Goal: Task Accomplishment & Management: Manage account settings

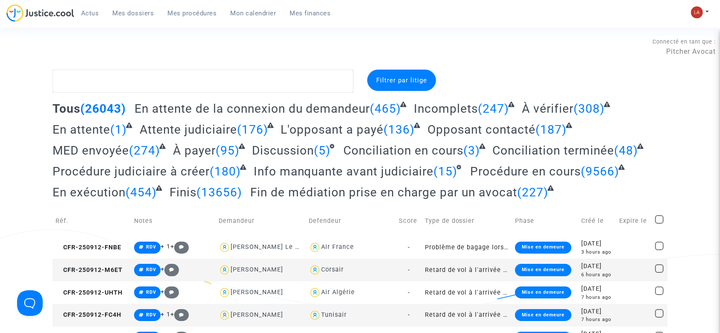
click at [81, 13] on span "Actus" at bounding box center [90, 13] width 18 height 8
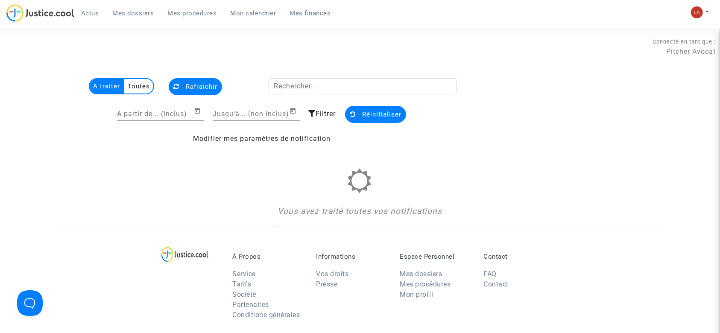
click at [144, 9] on span "Mes dossiers" at bounding box center [133, 13] width 41 height 8
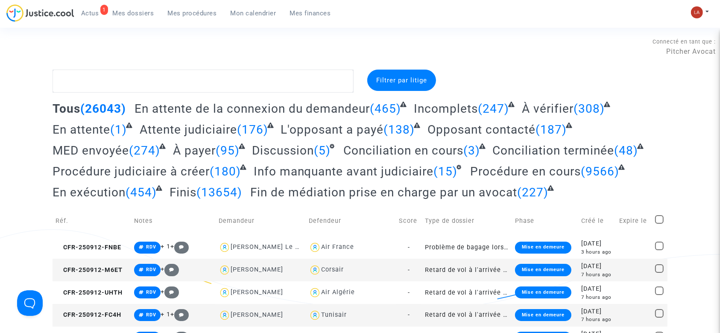
drag, startPoint x: 376, startPoint y: 57, endPoint x: 355, endPoint y: -50, distance: 108.7
click at [215, 231] on td "Notes" at bounding box center [173, 221] width 85 height 30
click at [138, 20] on div "1 Actus Mes dossiers Mes procédures Mon calendrier Mes finances" at bounding box center [171, 15] width 331 height 23
click at [118, 18] on link "Mes dossiers" at bounding box center [133, 13] width 55 height 13
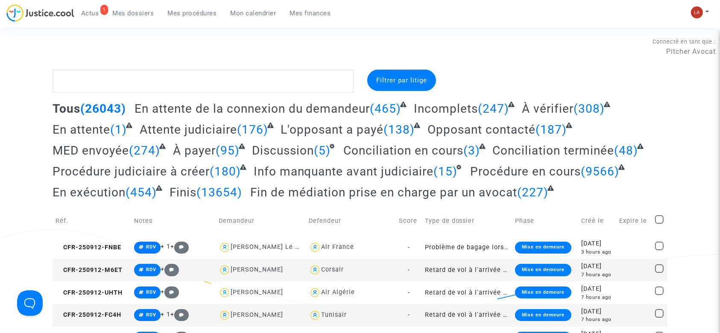
click at [100, 12] on div "1" at bounding box center [104, 10] width 8 height 10
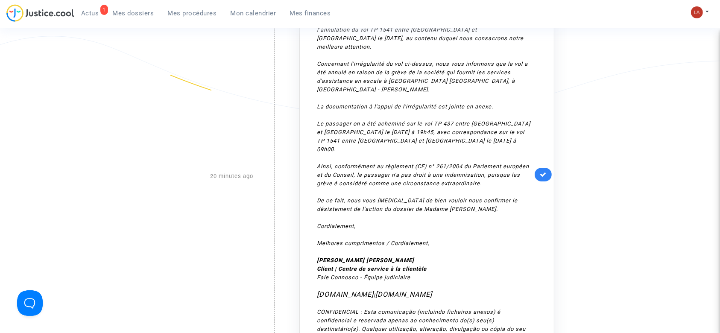
scroll to position [384, 0]
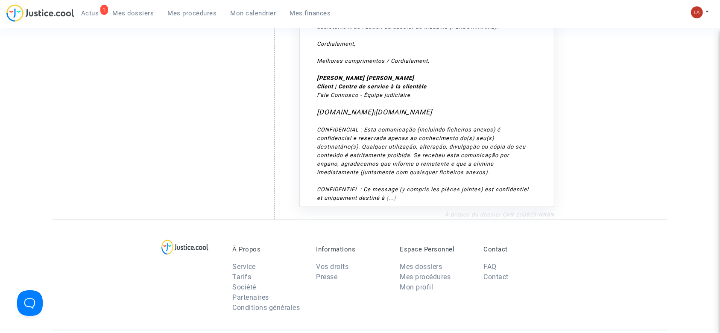
click at [490, 211] on link "À propos du dossier CFR-250829-NR8N" at bounding box center [499, 214] width 109 height 6
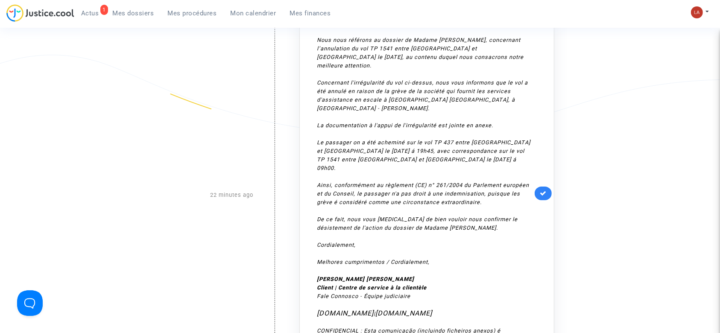
scroll to position [54, 0]
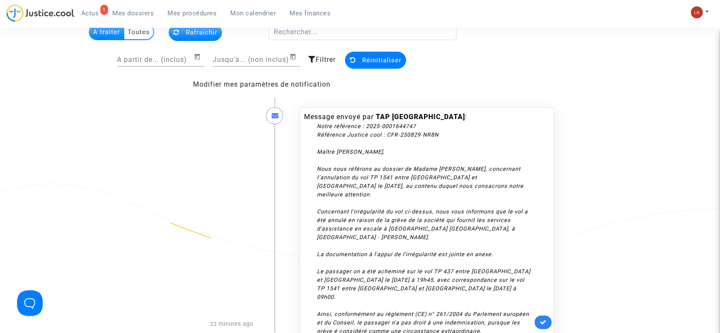
click at [150, 12] on span "Mes dossiers" at bounding box center [133, 13] width 41 height 8
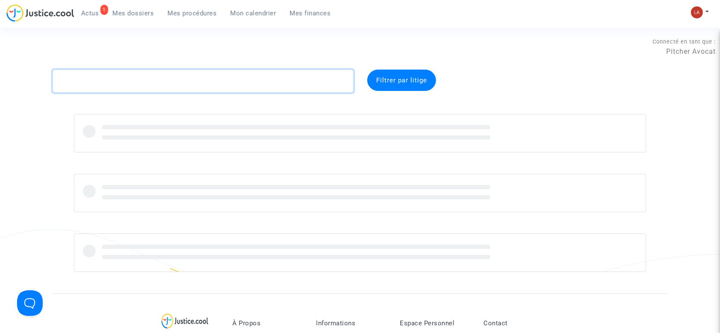
click at [114, 73] on textarea at bounding box center [203, 81] width 301 height 23
paste textarea "CHARKI"
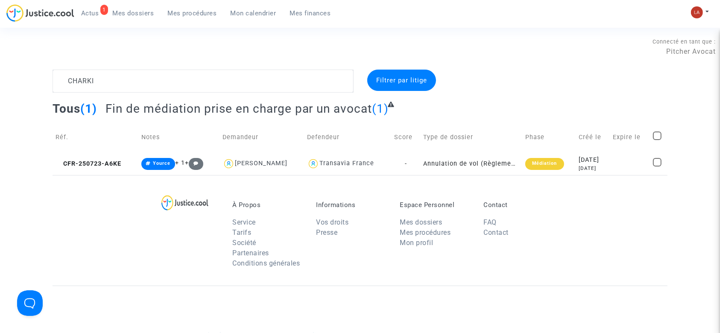
click at [99, 144] on td "Réf." at bounding box center [96, 137] width 86 height 30
click at [97, 158] on td "CFR-250723-A6KE" at bounding box center [96, 164] width 86 height 23
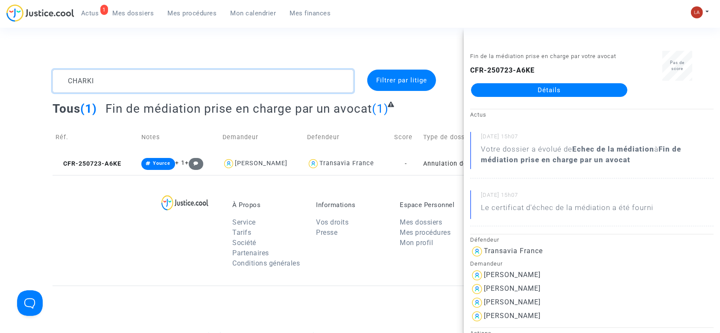
click at [191, 90] on textarea at bounding box center [203, 81] width 301 height 23
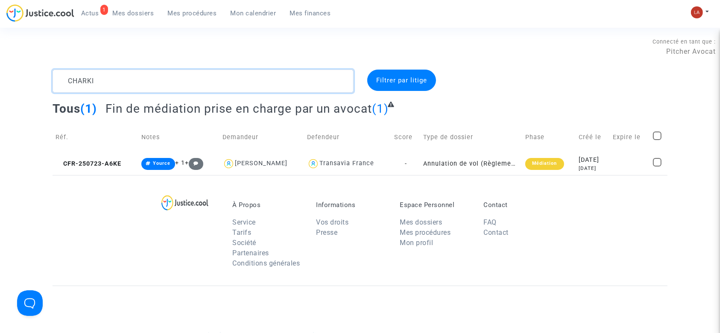
click at [191, 90] on textarea at bounding box center [203, 81] width 301 height 23
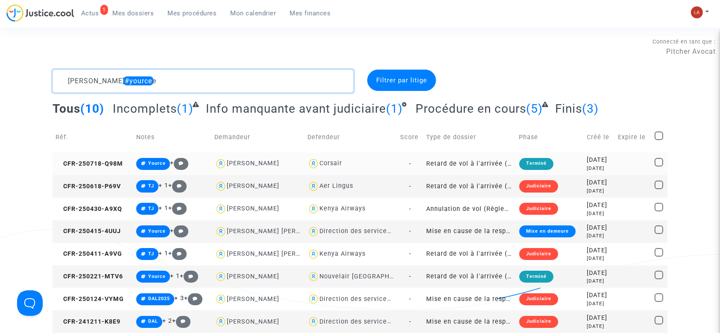
scroll to position [33, 0]
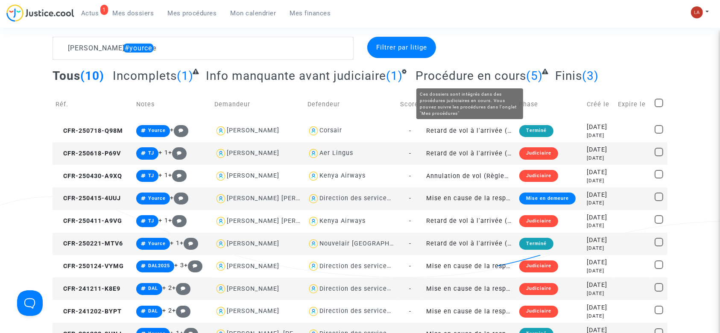
click at [425, 73] on span "Procédure en cours" at bounding box center [471, 76] width 111 height 14
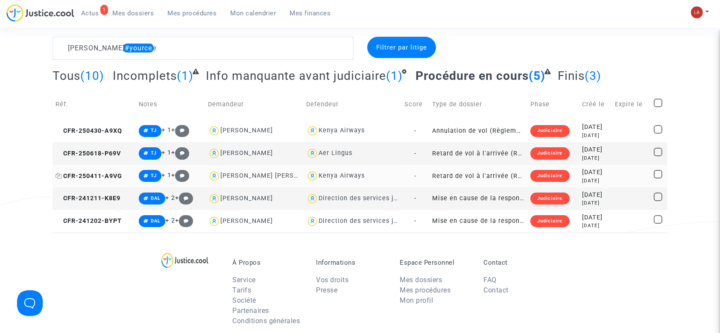
click at [99, 173] on span "CFR-250411-A9VG" at bounding box center [89, 176] width 67 height 7
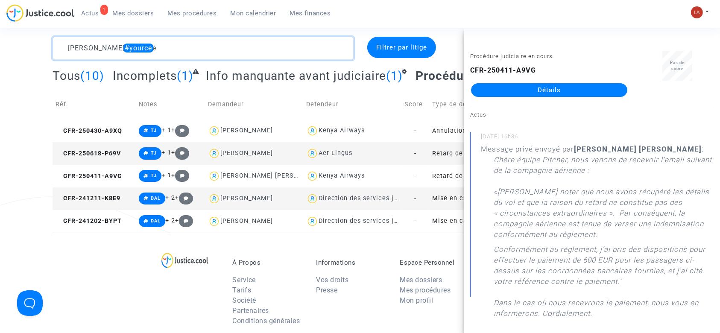
click at [159, 42] on textarea at bounding box center [203, 48] width 301 height 23
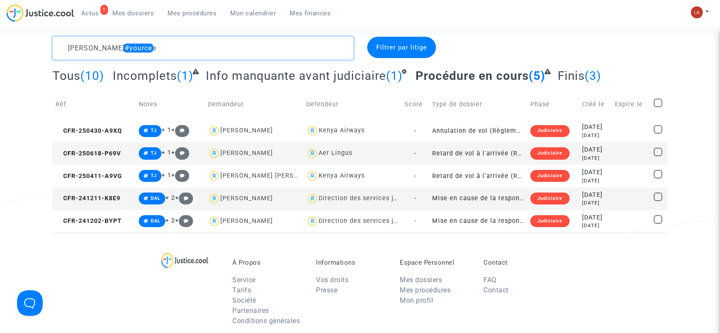
click at [159, 42] on textarea at bounding box center [203, 48] width 301 height 23
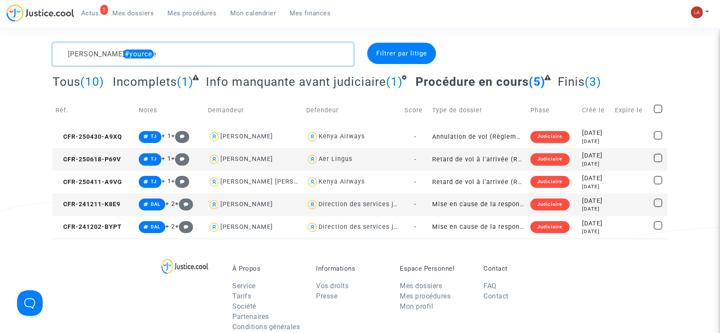
click at [229, 61] on textarea at bounding box center [203, 54] width 301 height 23
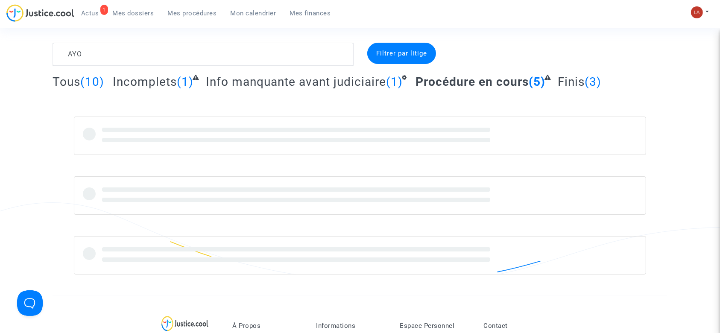
click at [213, 67] on complex-dispute-list "AYO Filtrer par litige Tous (10) Incomplets (1) Info manquante avant judiciaire…" at bounding box center [360, 159] width 615 height 232
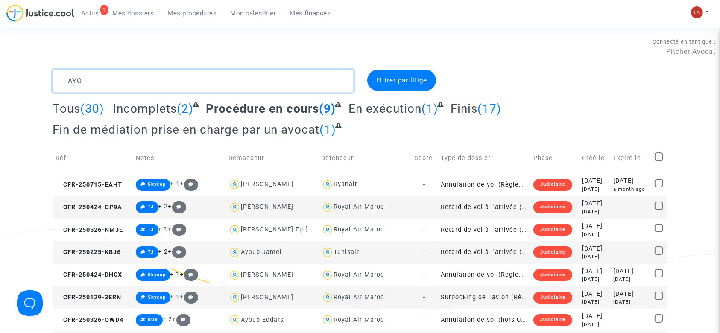
click at [118, 80] on textarea at bounding box center [203, 81] width 301 height 23
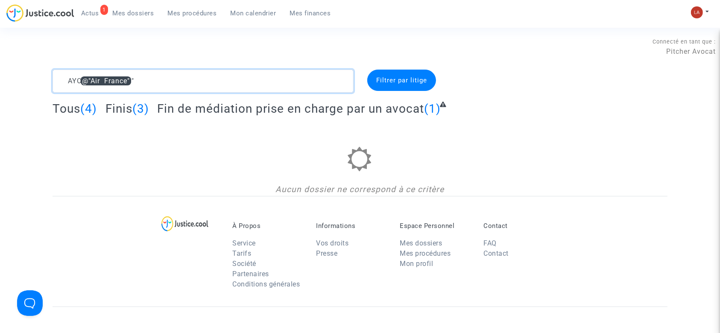
type textarea "AYO @"Air France""
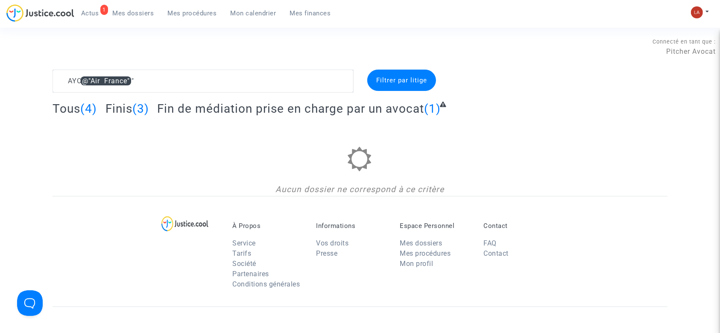
click at [171, 114] on span "Fin de médiation prise en charge par un avocat" at bounding box center [290, 109] width 267 height 14
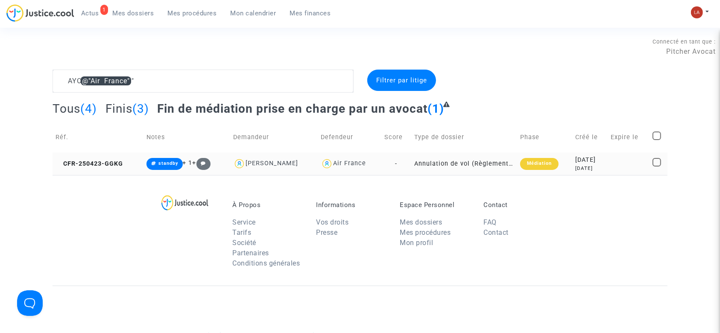
click at [109, 169] on td "CFR-250423-GGKG" at bounding box center [98, 164] width 91 height 23
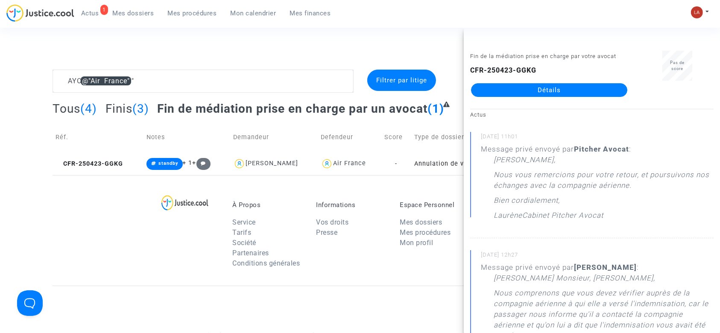
click at [94, 9] on span "Actus" at bounding box center [90, 13] width 18 height 8
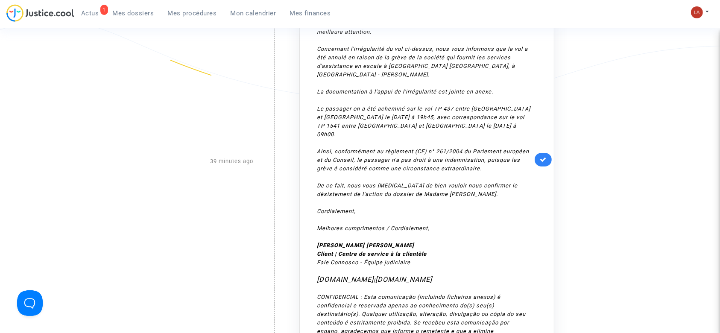
scroll to position [217, 0]
click at [118, 2] on nav "1 Actus Mes dossiers Mes procédures Mon calendrier Mes finances Mon profil Chan…" at bounding box center [360, 14] width 720 height 28
click at [118, 9] on span "Mes dossiers" at bounding box center [133, 13] width 41 height 8
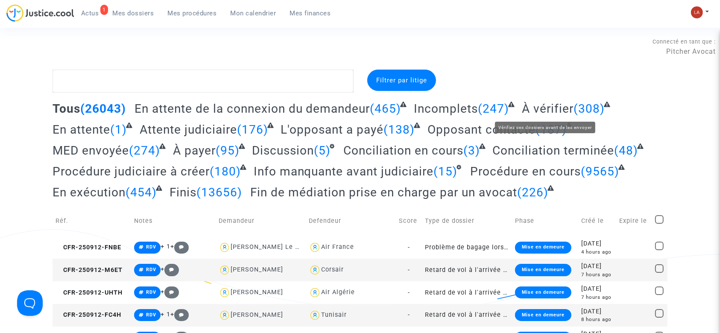
click at [540, 107] on span "À vérifier" at bounding box center [548, 109] width 52 height 14
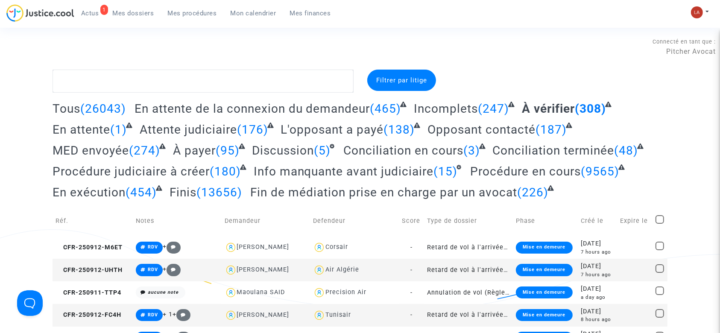
scroll to position [88, 0]
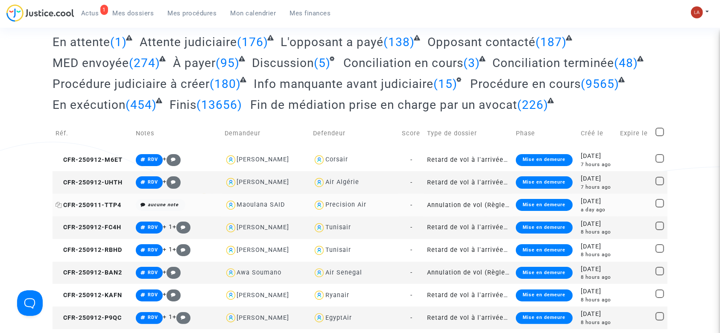
click at [113, 207] on span "CFR-250911-TTP4" at bounding box center [89, 205] width 66 height 7
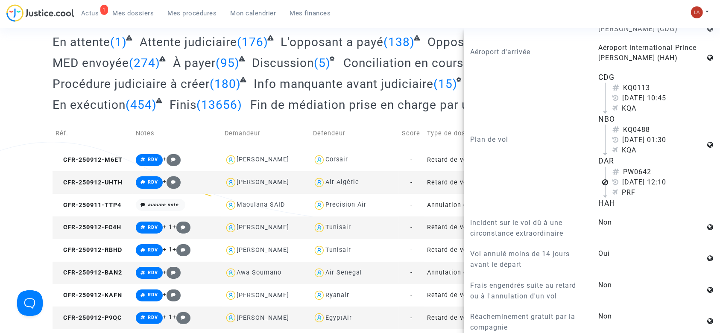
scroll to position [1173, 0]
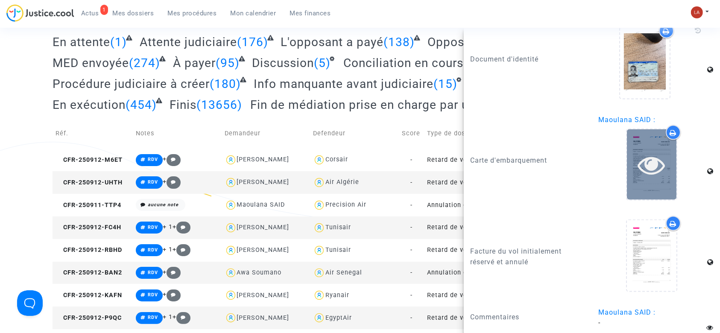
click at [649, 155] on icon at bounding box center [652, 164] width 28 height 27
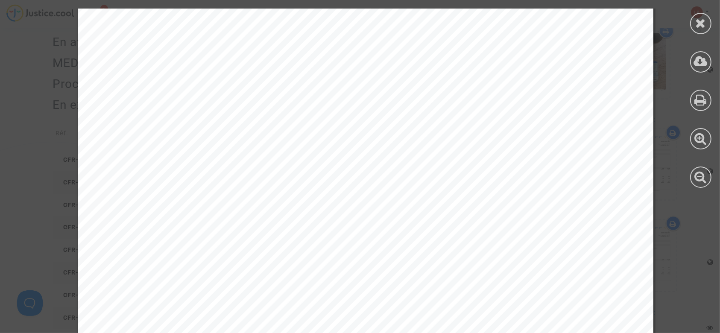
scroll to position [1323, 0]
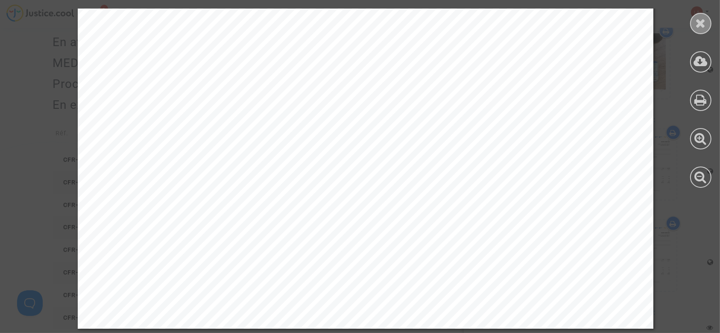
click at [699, 22] on icon at bounding box center [701, 23] width 11 height 13
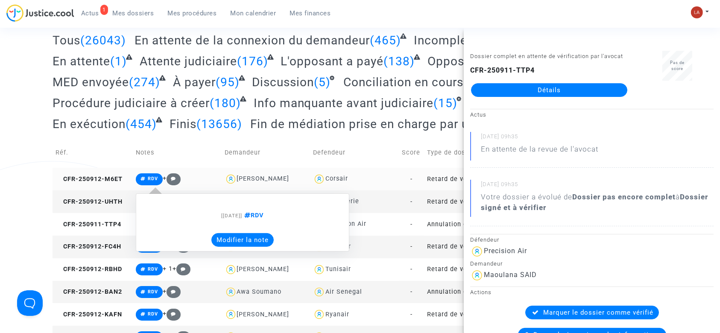
scroll to position [68, 0]
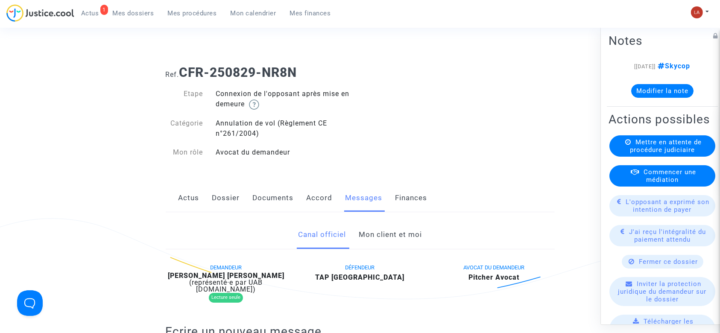
scroll to position [9, 0]
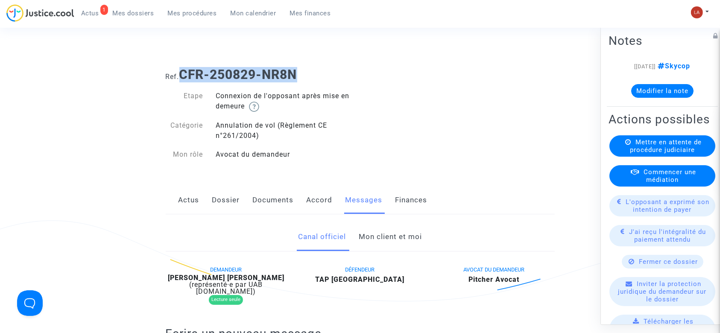
drag, startPoint x: 299, startPoint y: 73, endPoint x: 185, endPoint y: 62, distance: 115.0
click at [185, 62] on div "Ref. CFR-250829-NR8N" at bounding box center [360, 72] width 402 height 22
copy b "CFR-250829-NR8N"
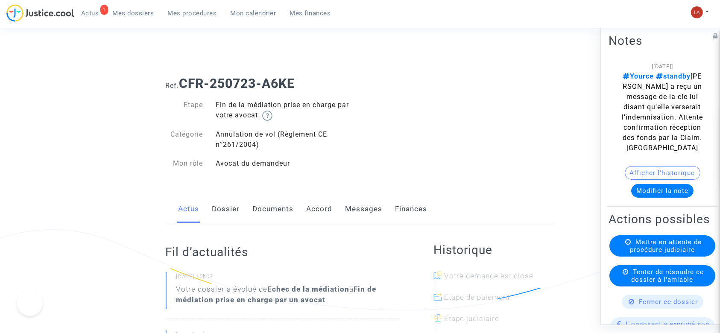
click at [267, 214] on link "Documents" at bounding box center [273, 209] width 41 height 28
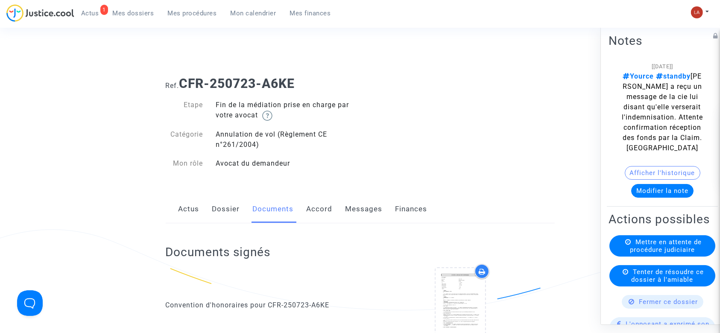
click at [317, 214] on link "Accord" at bounding box center [320, 209] width 26 height 28
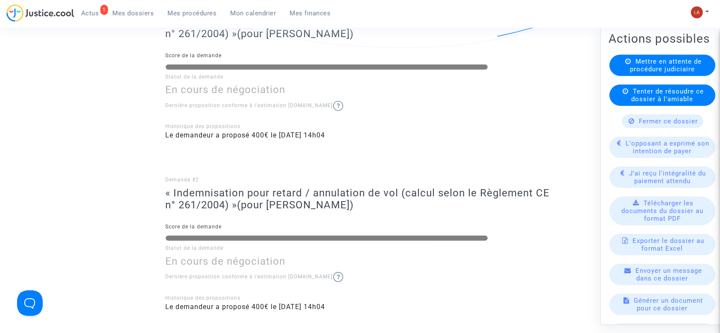
scroll to position [232, 0]
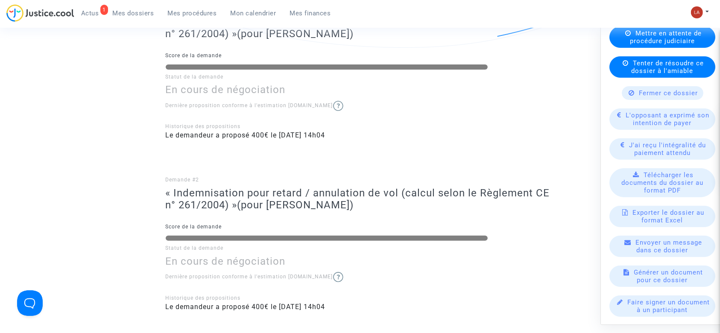
click at [642, 100] on div "Fermer ce dossier" at bounding box center [663, 93] width 82 height 14
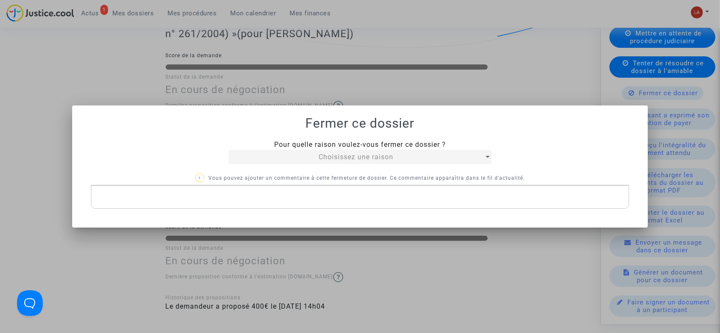
click at [358, 165] on div "Pour quelle raison voulez-vous fermer ce dossier ? Choisissez une raison ? Vous…" at bounding box center [360, 175] width 539 height 70
click at [343, 160] on span "Choisissez une raison" at bounding box center [356, 157] width 75 height 8
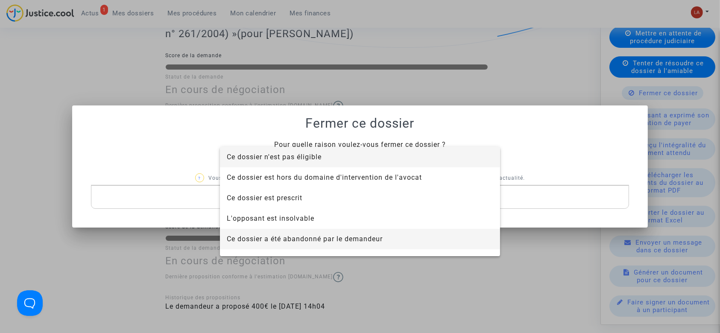
scroll to position [48, 0]
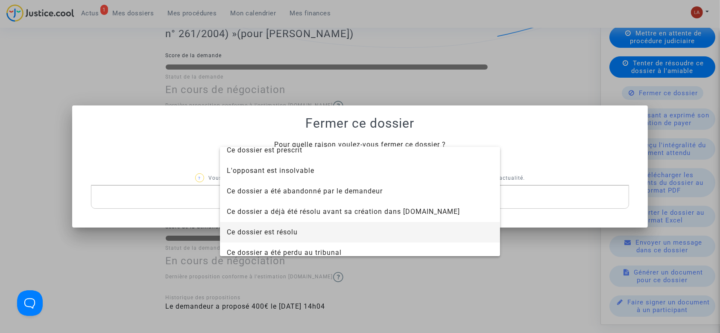
click at [274, 226] on span "Ce dossier est résolu" at bounding box center [360, 232] width 267 height 21
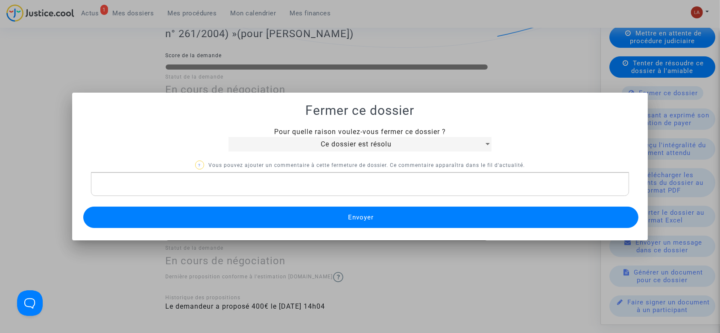
click at [260, 210] on button "Envoyer" at bounding box center [361, 217] width 556 height 21
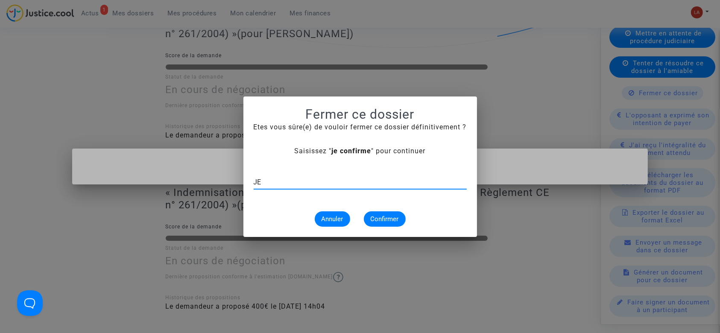
type input "J"
type input "je confirme"
click at [390, 217] on span "Confirmer" at bounding box center [385, 219] width 28 height 8
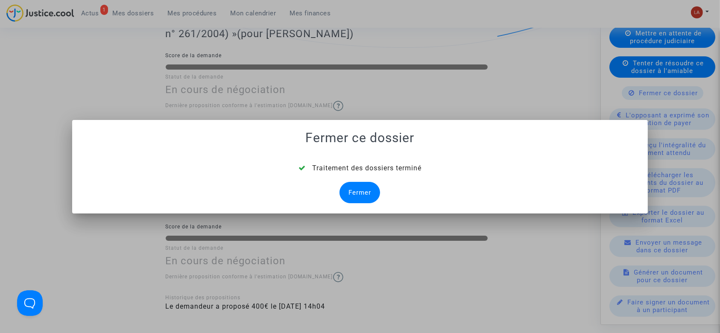
click at [362, 188] on div "Fermer" at bounding box center [360, 192] width 41 height 21
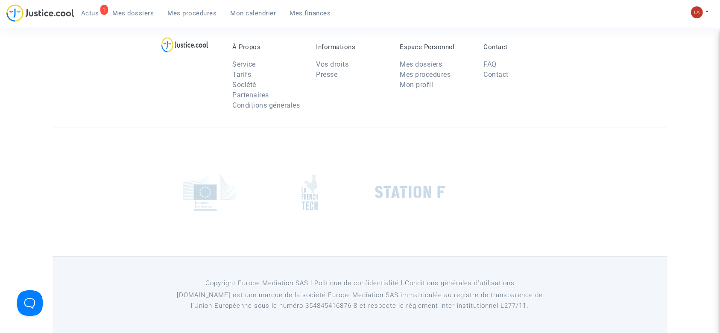
scroll to position [263, 0]
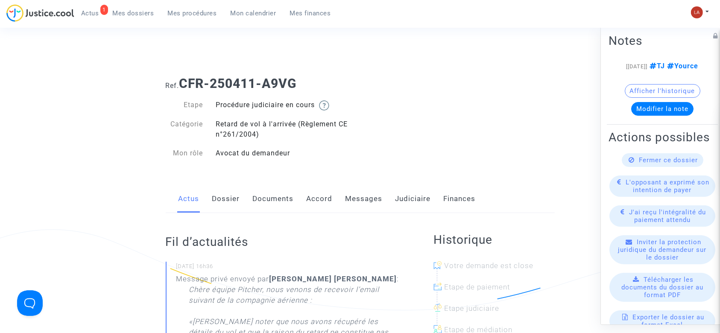
click at [639, 164] on span "Fermer ce dossier" at bounding box center [668, 160] width 59 height 8
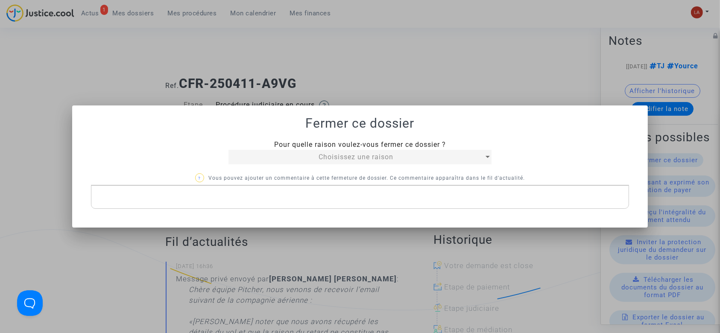
click at [270, 150] on mat-select "Choisissez une raison" at bounding box center [360, 157] width 263 height 15
click at [269, 162] on div "Choisissez une raison" at bounding box center [356, 157] width 255 height 10
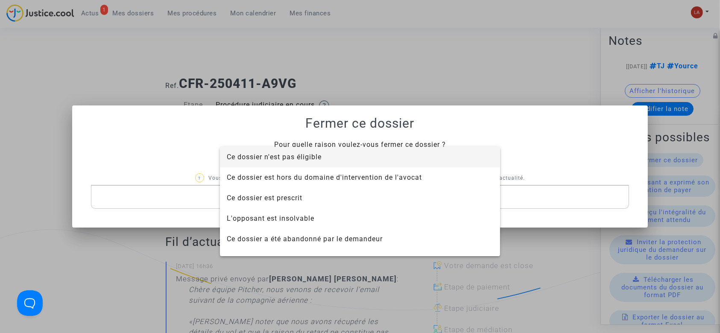
scroll to position [55, 0]
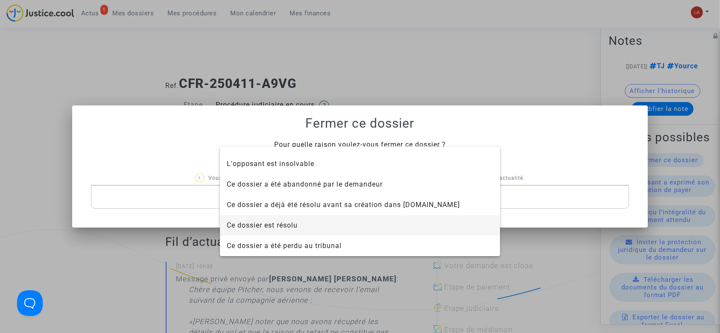
click at [273, 222] on span "Ce dossier est résolu" at bounding box center [262, 225] width 71 height 8
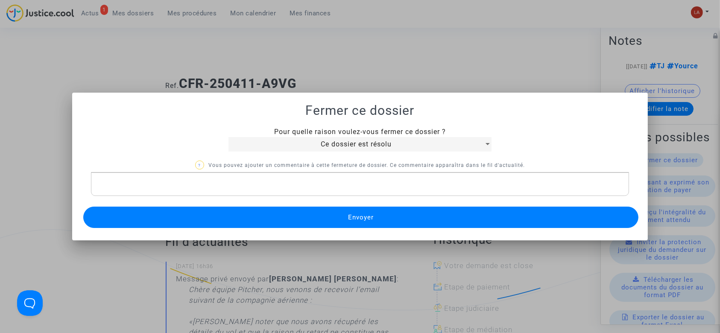
click at [265, 214] on button "Envoyer" at bounding box center [361, 217] width 556 height 21
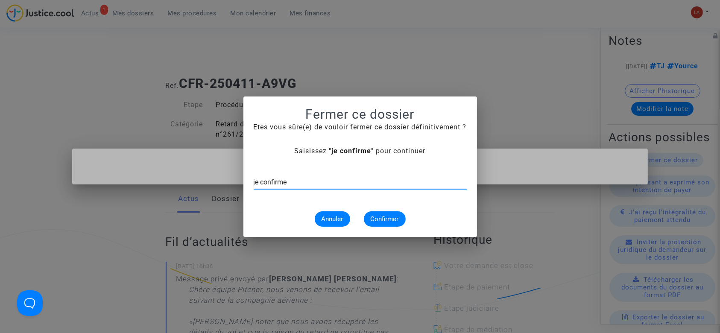
type input "je confirme"
click at [390, 215] on span "Confirmer" at bounding box center [385, 219] width 28 height 8
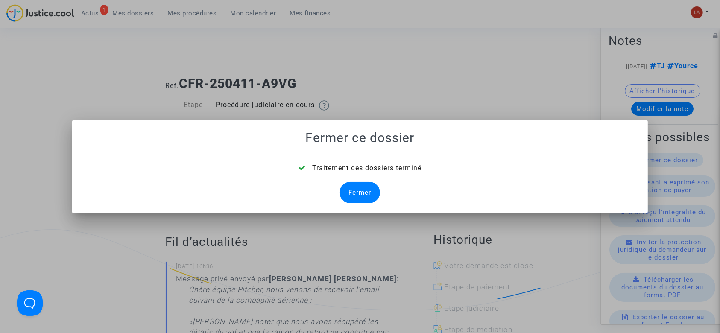
click at [338, 202] on div "Traitement des dossiers terminé Fermer" at bounding box center [360, 183] width 556 height 40
click at [348, 197] on div "Fermer" at bounding box center [360, 192] width 41 height 21
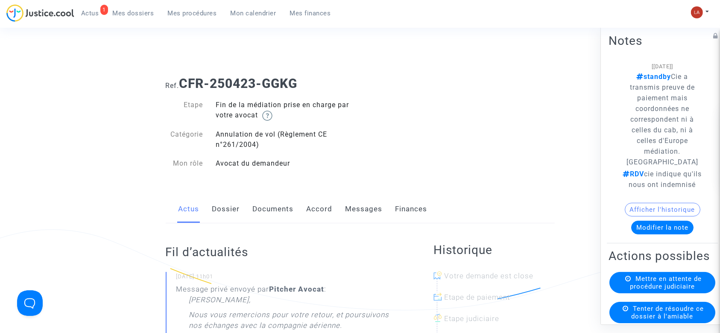
click at [364, 207] on link "Messages" at bounding box center [364, 209] width 37 height 28
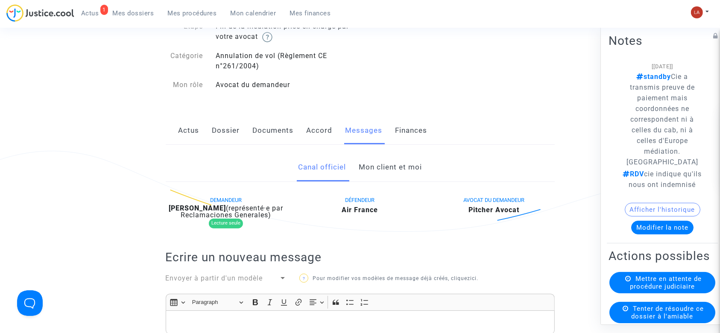
scroll to position [80, 0]
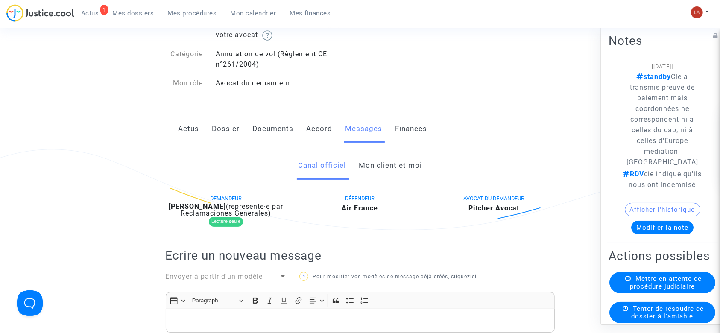
click at [218, 208] on span "(représenté·e par Reclamaciones Generales)" at bounding box center [232, 209] width 103 height 15
copy div "Nikpi"
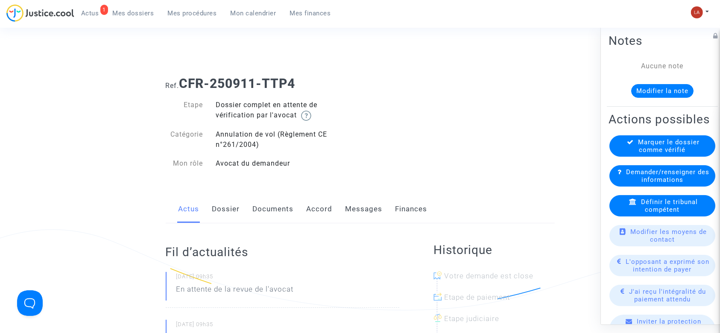
click at [270, 208] on link "Documents" at bounding box center [273, 209] width 41 height 28
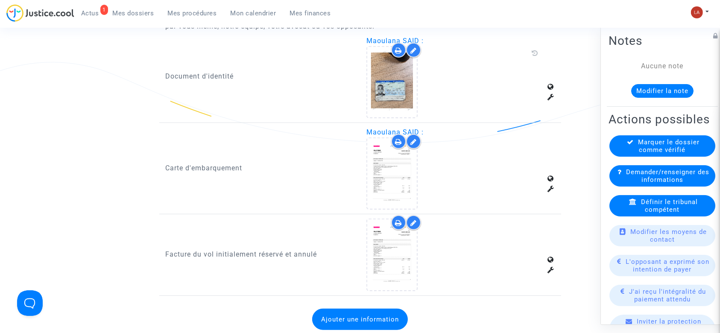
scroll to position [567, 0]
click at [208, 165] on p "Carte d'embarquement" at bounding box center [260, 169] width 188 height 11
copy p "d'embarquement"
click at [182, 164] on p "Carte d'embarquement" at bounding box center [260, 169] width 188 height 11
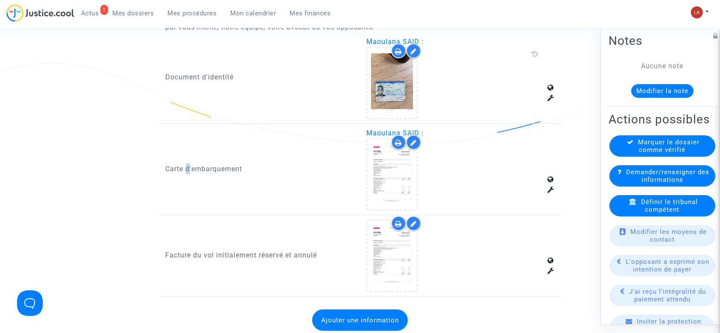
click at [182, 164] on p "Carte d'embarquement" at bounding box center [260, 169] width 188 height 11
copy p "Carte d'embarquement"
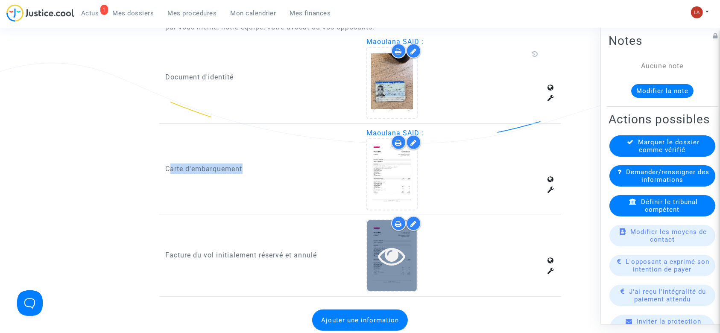
click at [411, 277] on div at bounding box center [392, 255] width 50 height 70
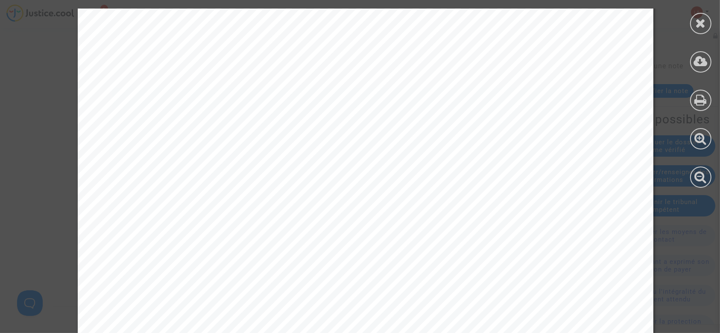
scroll to position [6, 0]
